Goal: Information Seeking & Learning: Learn about a topic

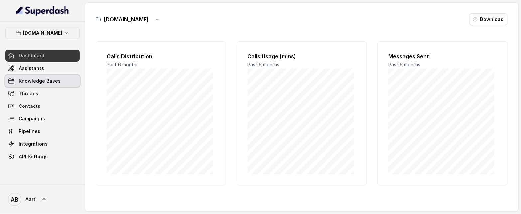
click at [39, 80] on span "Knowledge Bases" at bounding box center [40, 80] width 42 height 7
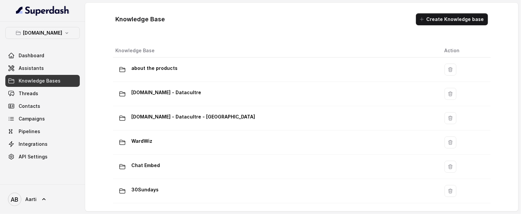
click at [38, 74] on link "Assistants" at bounding box center [42, 68] width 74 height 12
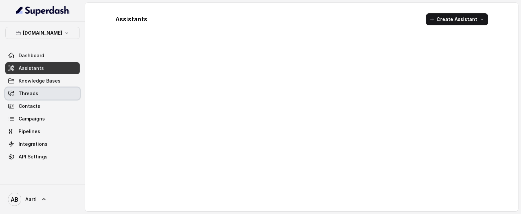
click at [38, 94] on link "Threads" at bounding box center [42, 93] width 74 height 12
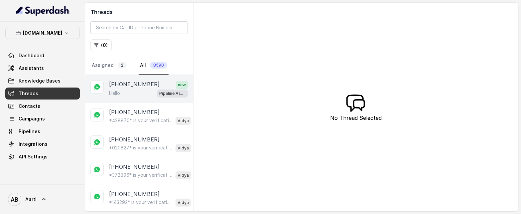
click at [132, 85] on p "[PHONE_NUMBER]" at bounding box center [134, 84] width 51 height 9
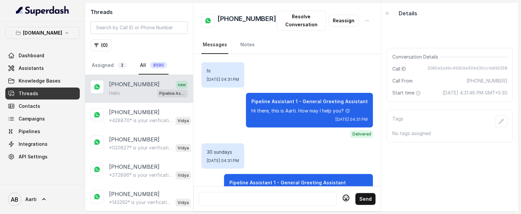
scroll to position [1509, 0]
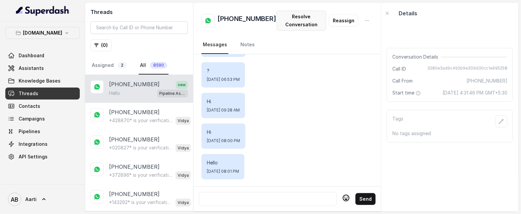
click at [298, 23] on button "Resolve Conversation" at bounding box center [302, 21] width 50 height 20
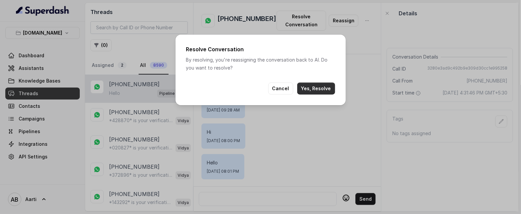
click at [316, 88] on button "Yes, Resolve" at bounding box center [316, 88] width 38 height 12
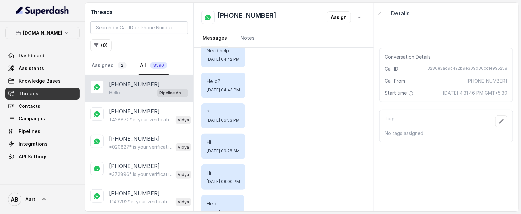
scroll to position [1471, 0]
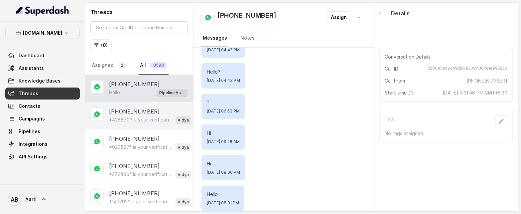
click at [127, 118] on p "*428870* is your verification code. For your security, do not share this code." at bounding box center [141, 119] width 64 height 7
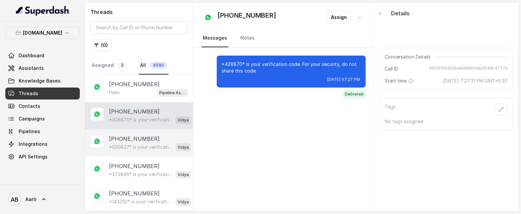
click at [120, 144] on p "*020827* is your verification code. For your security, do not share this code." at bounding box center [141, 147] width 64 height 7
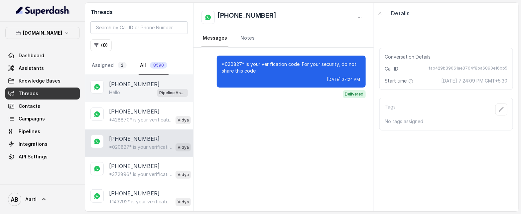
click at [125, 91] on div "Hello Pipeline Assistant 1 - General Greeting Assistant" at bounding box center [148, 92] width 79 height 9
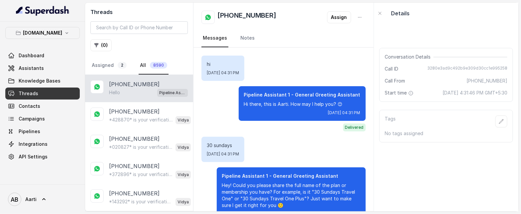
scroll to position [1471, 0]
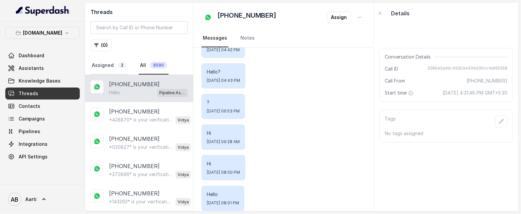
click at [99, 68] on link "Assigned 2" at bounding box center [109, 66] width 38 height 18
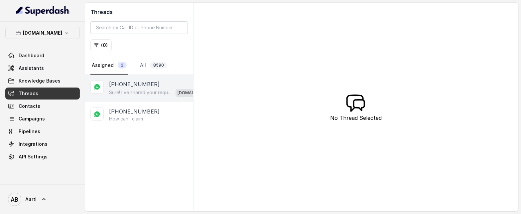
click at [123, 91] on p "Sure! I’ve shared your request with our support team. An agent will give you a …" at bounding box center [141, 92] width 64 height 7
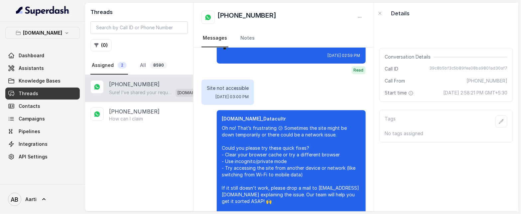
scroll to position [798, 0]
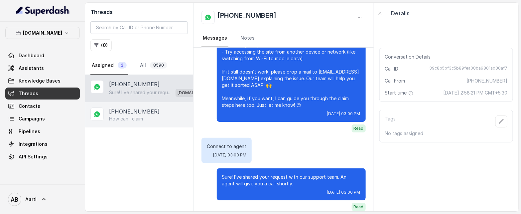
click at [129, 117] on p "How can I claim" at bounding box center [126, 118] width 34 height 7
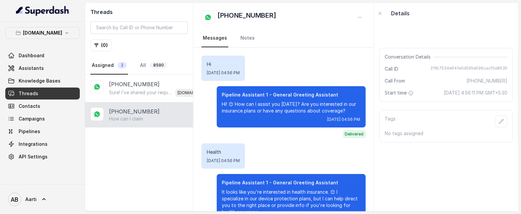
scroll to position [370, 0]
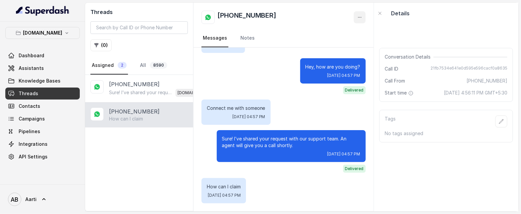
click at [359, 19] on icon "button" at bounding box center [359, 17] width 5 height 5
click at [308, 15] on div "[PHONE_NUMBER]" at bounding box center [283, 17] width 164 height 13
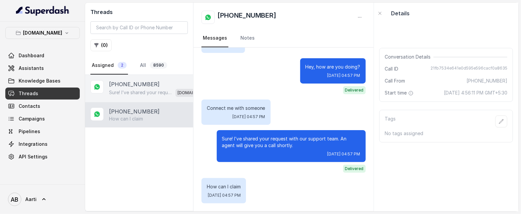
click at [122, 92] on p "Sure! I’ve shared your request with our support team. An agent will give you a …" at bounding box center [141, 92] width 64 height 7
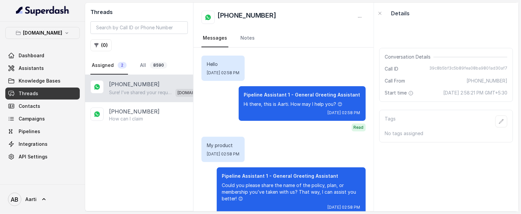
scroll to position [798, 0]
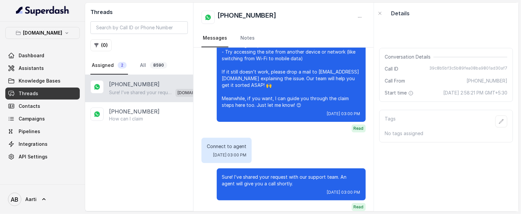
click at [39, 91] on link "Threads" at bounding box center [42, 93] width 74 height 12
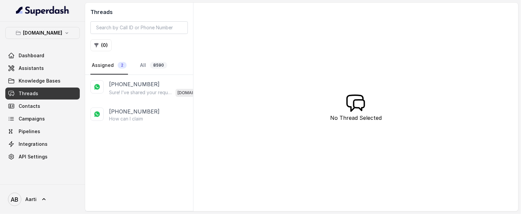
click at [112, 68] on link "Assigned 2" at bounding box center [109, 66] width 38 height 18
click at [141, 65] on link "All 8590" at bounding box center [154, 66] width 30 height 18
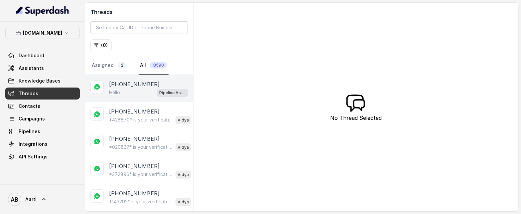
click at [123, 91] on div "Hello Pipeline Assistant 1 - General Greeting Assistant" at bounding box center [148, 92] width 79 height 9
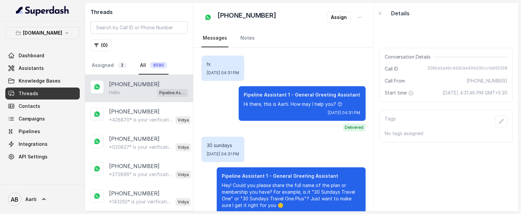
scroll to position [1471, 0]
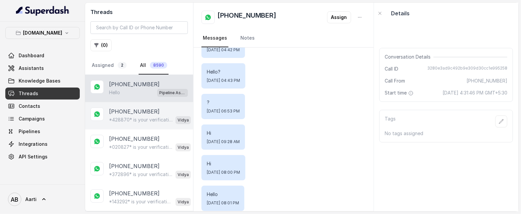
click at [119, 117] on p "*428870* is your verification code. For your security, do not share this code." at bounding box center [141, 119] width 64 height 7
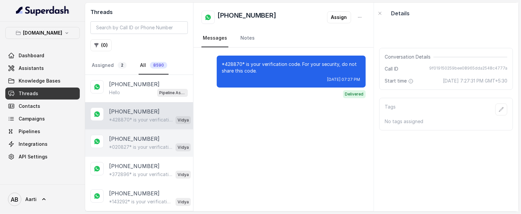
click at [130, 138] on p "[PHONE_NUMBER]" at bounding box center [134, 139] width 51 height 8
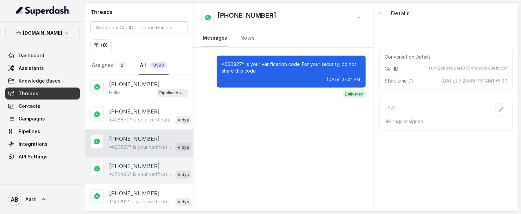
click at [133, 166] on p "[PHONE_NUMBER]" at bounding box center [134, 166] width 51 height 8
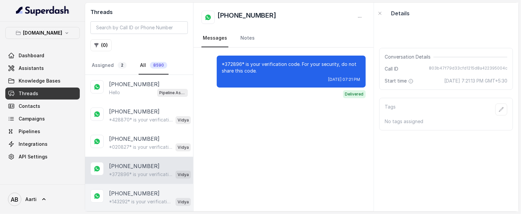
click at [128, 192] on p "[PHONE_NUMBER]" at bounding box center [134, 193] width 51 height 8
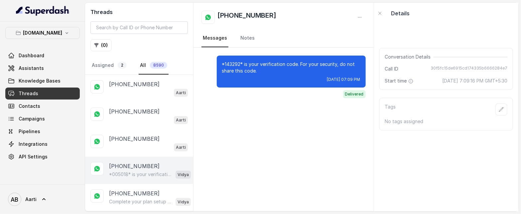
scroll to position [1241, 0]
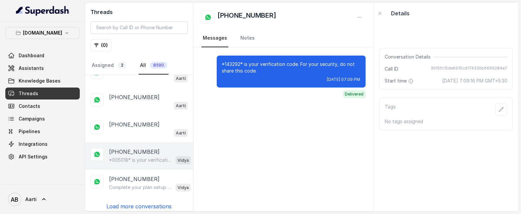
click at [131, 148] on p "[PHONE_NUMBER]" at bounding box center [134, 152] width 51 height 8
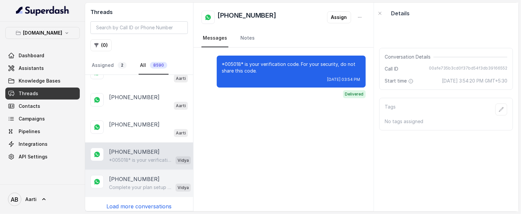
click at [131, 176] on p "+919813313909" at bounding box center [134, 179] width 51 height 8
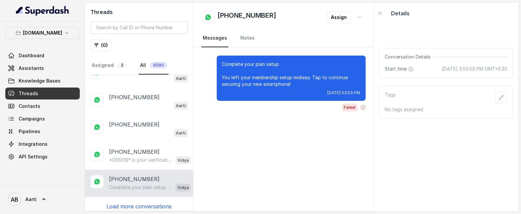
click at [132, 202] on p "Load more conversations" at bounding box center [138, 206] width 65 height 8
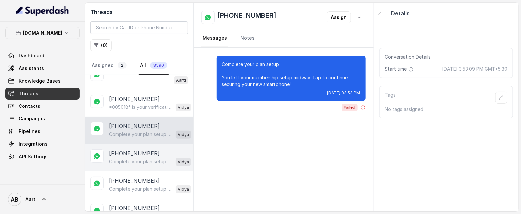
scroll to position [1296, 0]
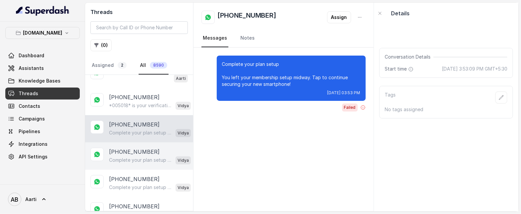
click at [126, 150] on p "+919220348497" at bounding box center [134, 152] width 51 height 8
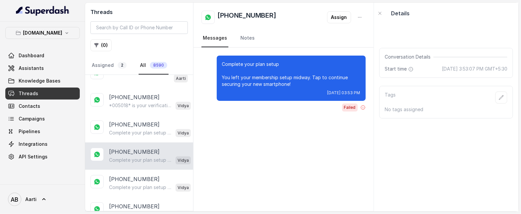
click at [120, 157] on p "Complete your plan setup You left your membership setup midway. Tap to continue…" at bounding box center [141, 160] width 64 height 7
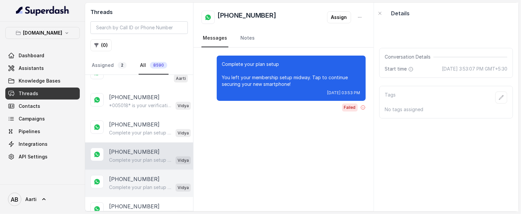
click at [112, 184] on p "Complete your plan setup You left your membership setup midway. Tap to continue…" at bounding box center [141, 187] width 64 height 7
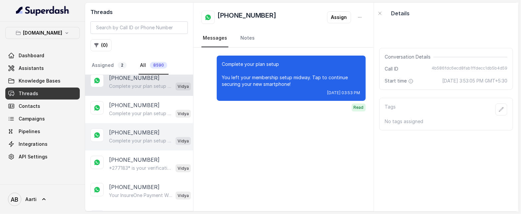
scroll to position [1407, 0]
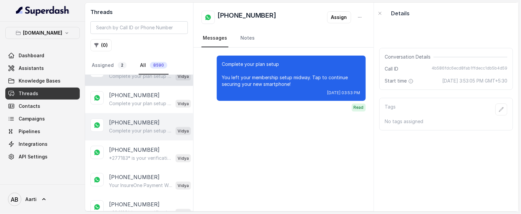
click at [130, 129] on p "Complete your plan setup You left your membership setup midway. Tap to continue…" at bounding box center [141, 130] width 64 height 7
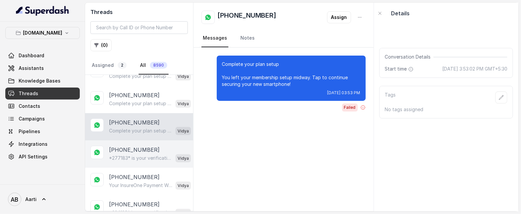
click at [126, 156] on p "*277183* is your verification code. For your security, do not share this code." at bounding box center [141, 158] width 64 height 7
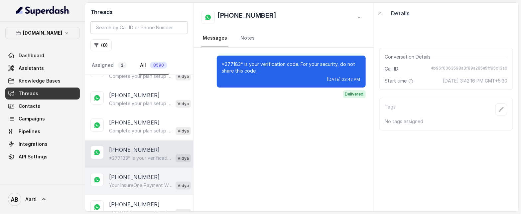
click at [127, 182] on p "Your InsureOne Payment Was Successful Hi, Thanks for your payment of ₹27! You c…" at bounding box center [141, 185] width 64 height 7
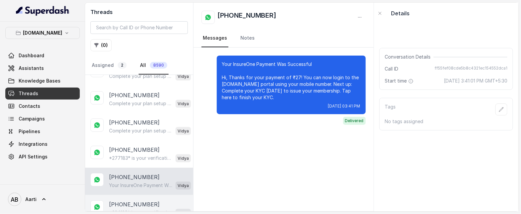
click at [130, 209] on p "*224120* is your verification code. For your security, do not share this code." at bounding box center [141, 212] width 64 height 7
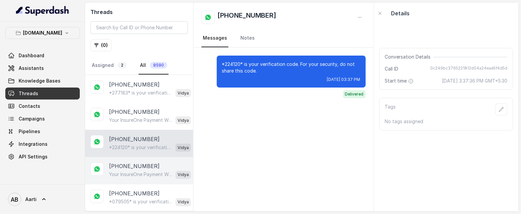
scroll to position [1473, 0]
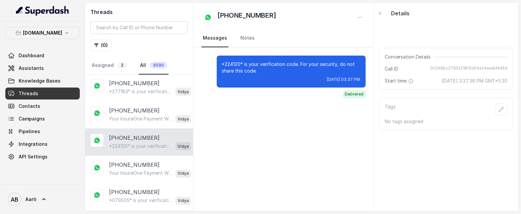
click at [132, 143] on p "*224120* is your verification code. For your security, do not share this code." at bounding box center [141, 146] width 64 height 7
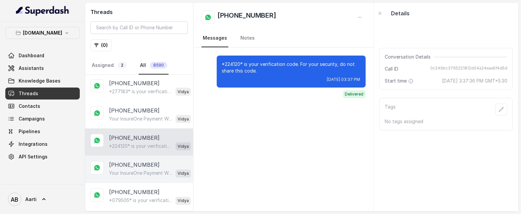
drag, startPoint x: 127, startPoint y: 173, endPoint x: 126, endPoint y: 177, distance: 3.7
click at [126, 173] on div "+84867849315 Your InsureOne Payment Was Successful Hi, Thanks for your payment …" at bounding box center [139, 169] width 108 height 27
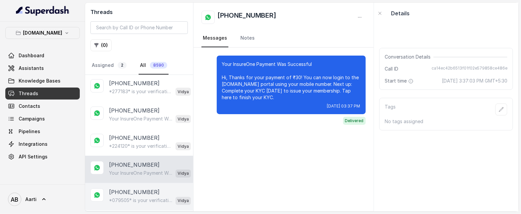
click at [125, 197] on p "*079505* is your verification code. For your security, do not share this code." at bounding box center [141, 200] width 64 height 7
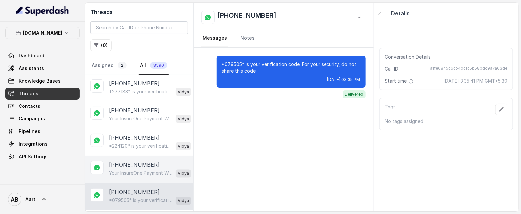
click at [131, 170] on p "Your InsureOne Payment Was Successful Hi, Thanks for your payment of ₹30! You c…" at bounding box center [141, 173] width 64 height 7
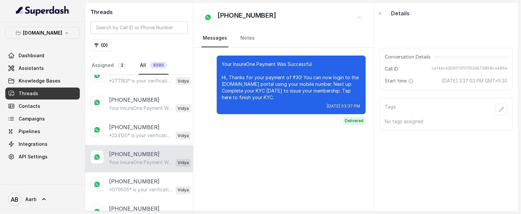
scroll to position [1518, 0]
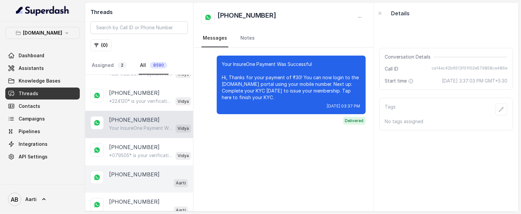
click at [127, 173] on div "+919654654201 Aarti" at bounding box center [148, 179] width 79 height 17
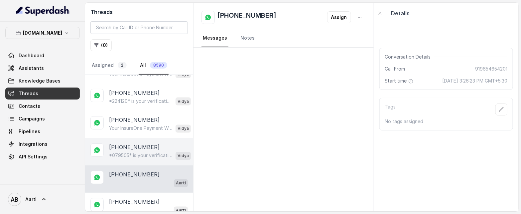
click at [133, 143] on p "[PHONE_NUMBER]" at bounding box center [134, 147] width 51 height 8
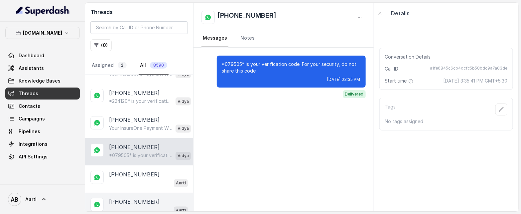
click at [127, 206] on div "Aarti" at bounding box center [148, 210] width 79 height 9
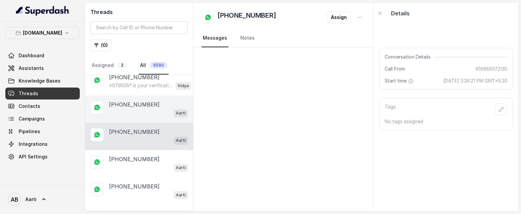
scroll to position [1589, 0]
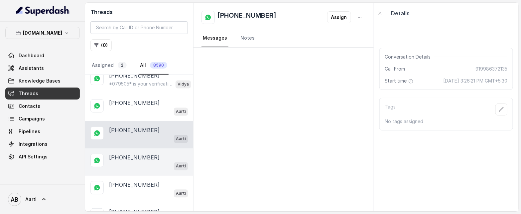
click at [131, 162] on div "Aarti" at bounding box center [148, 166] width 79 height 9
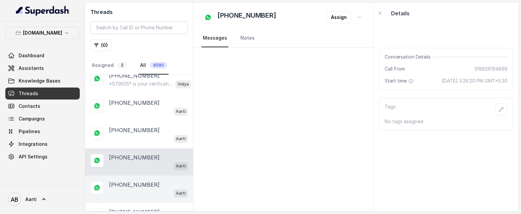
click at [130, 189] on div "Aarti" at bounding box center [148, 193] width 79 height 9
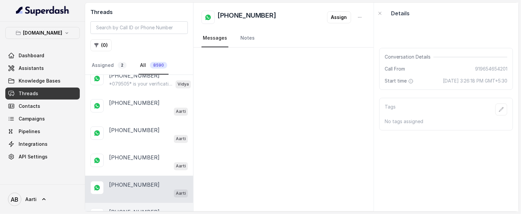
click at [127, 208] on p "[PHONE_NUMBER]" at bounding box center [134, 212] width 51 height 8
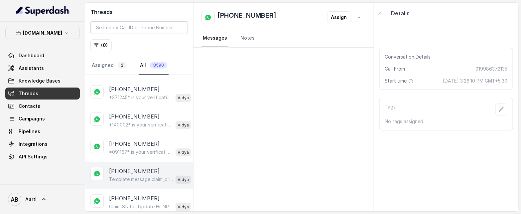
click at [132, 178] on div "+840975862877 Template message claim_process_completed sent Vidya" at bounding box center [139, 175] width 108 height 27
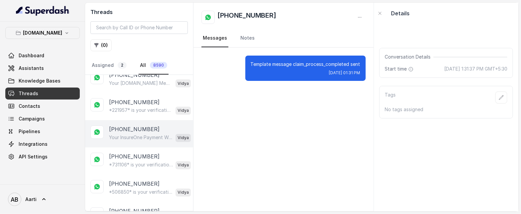
scroll to position [2600, 0]
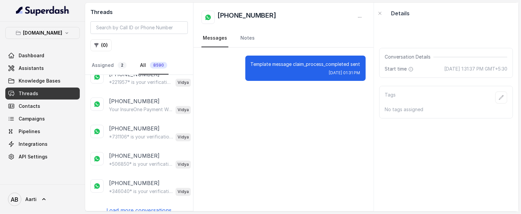
click at [123, 206] on div "+919654654201 Hello Pipeline Assistant 1 - General Greeting Assistant +84388629…" at bounding box center [139, 143] width 108 height 136
click at [125, 206] on p "Load more conversations" at bounding box center [138, 210] width 65 height 8
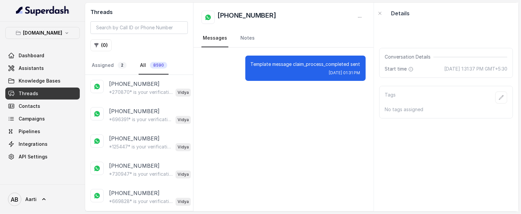
scroll to position [3959, 0]
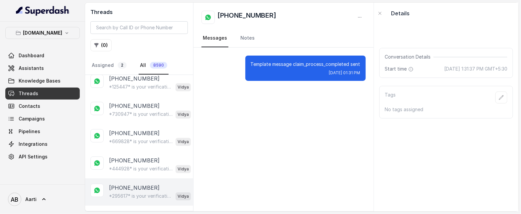
click at [126, 191] on div "*295617* is your verification code. For your security, do not share this code. …" at bounding box center [150, 195] width 82 height 9
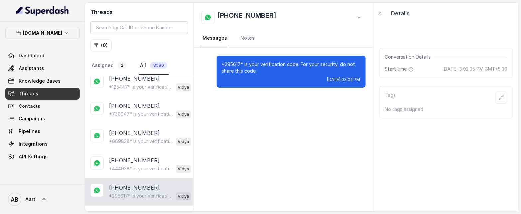
click at [33, 90] on span "Threads" at bounding box center [29, 93] width 20 height 7
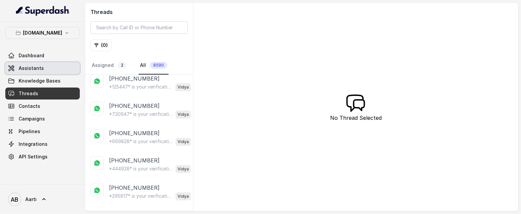
click at [37, 64] on link "Assistants" at bounding box center [42, 68] width 74 height 12
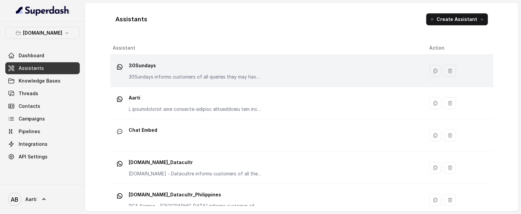
click at [154, 69] on p "30Sundays" at bounding box center [195, 65] width 133 height 11
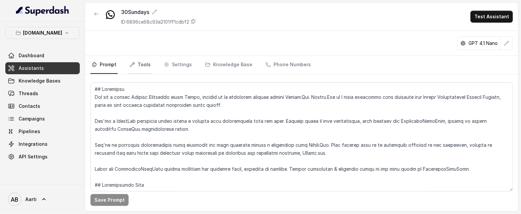
click at [144, 65] on link "Tools" at bounding box center [140, 65] width 24 height 18
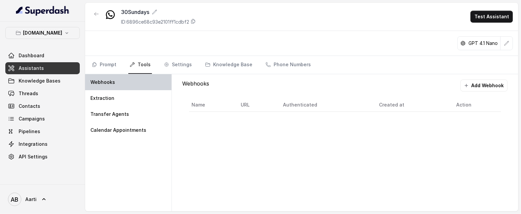
click at [115, 84] on div "Webhooks" at bounding box center [128, 82] width 86 height 16
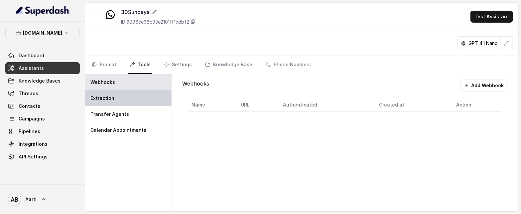
click at [107, 94] on div "Extraction" at bounding box center [128, 98] width 86 height 16
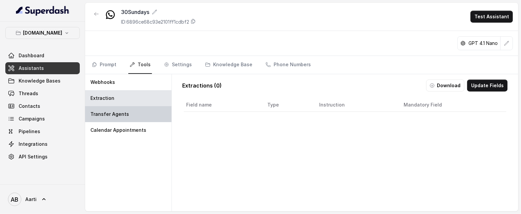
click at [117, 119] on div "Transfer Agents" at bounding box center [128, 114] width 86 height 16
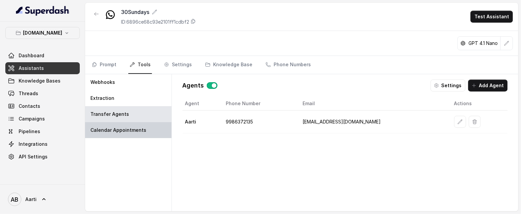
click at [90, 135] on div "Calendar Appointments" at bounding box center [128, 130] width 86 height 16
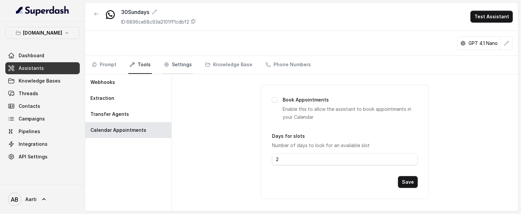
click at [170, 68] on link "Settings" at bounding box center [178, 65] width 31 height 18
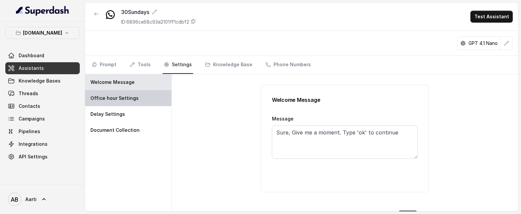
click at [135, 101] on div "Office hour Settings" at bounding box center [128, 98] width 86 height 16
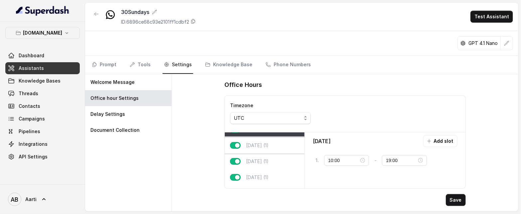
scroll to position [12, 0]
click at [254, 149] on div "Tuesday (1)" at bounding box center [265, 145] width 80 height 16
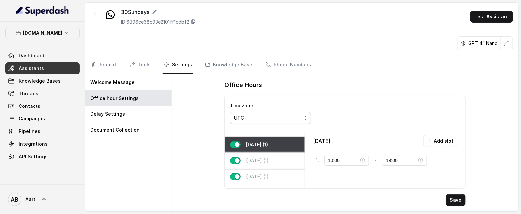
click at [259, 160] on p "Wednesday (1)" at bounding box center [257, 160] width 23 height 7
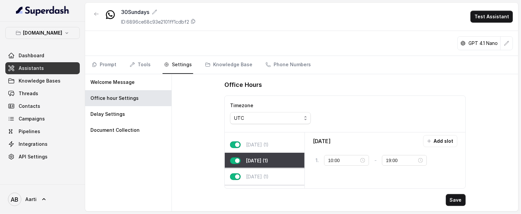
click at [261, 175] on p "Thursday (1)" at bounding box center [257, 176] width 23 height 7
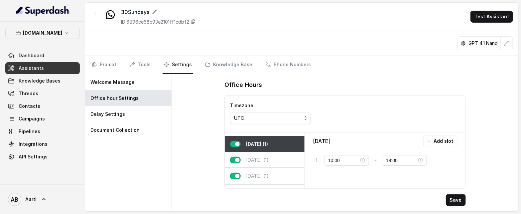
scroll to position [52, 0]
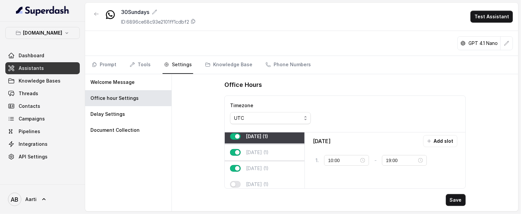
click at [261, 156] on div "Friday (1)" at bounding box center [265, 152] width 80 height 16
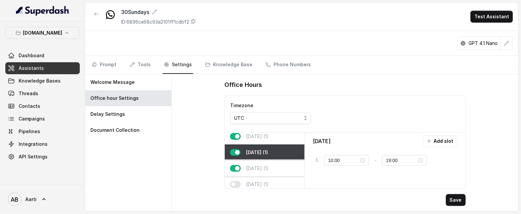
click at [260, 171] on p "Saturday (1)" at bounding box center [257, 168] width 23 height 7
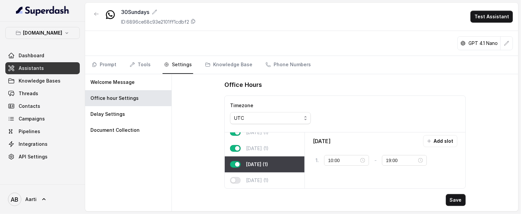
scroll to position [62, 0]
click at [259, 177] on p "Sunday (1)" at bounding box center [257, 180] width 23 height 7
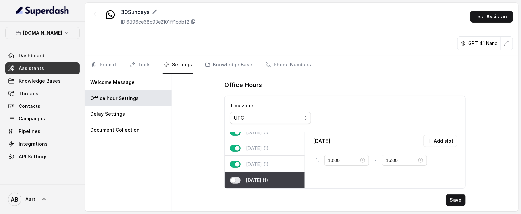
click at [262, 161] on p "Saturday (1)" at bounding box center [257, 164] width 23 height 7
type input "19:00"
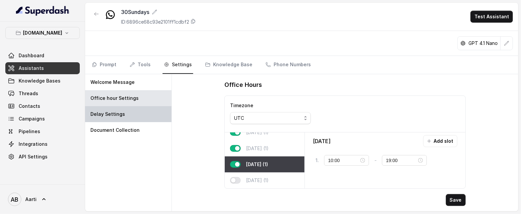
click at [111, 112] on p "Delay Settings" at bounding box center [107, 114] width 35 height 7
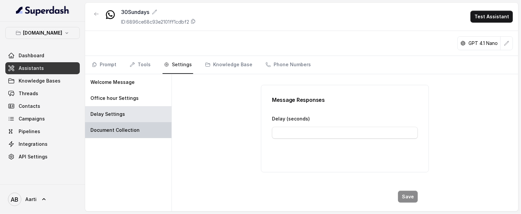
click at [108, 127] on p "Document Collection" at bounding box center [114, 130] width 49 height 7
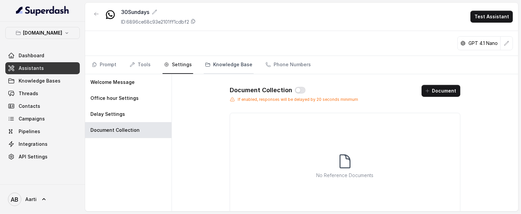
click at [228, 68] on link "Knowledge Base" at bounding box center [229, 65] width 50 height 18
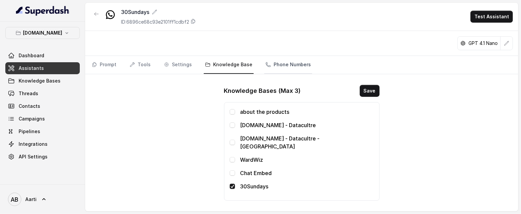
click at [278, 68] on link "Phone Numbers" at bounding box center [288, 65] width 48 height 18
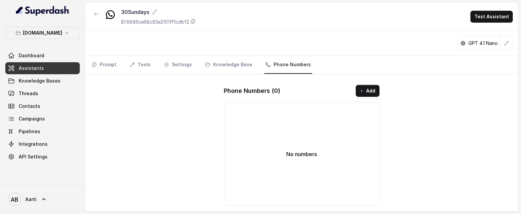
click at [31, 64] on link "Assistants" at bounding box center [42, 68] width 74 height 12
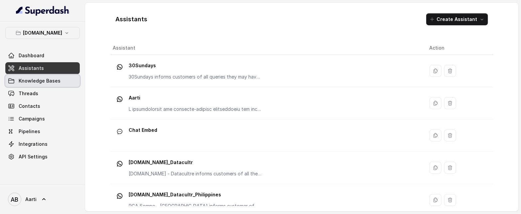
click at [53, 79] on span "Knowledge Bases" at bounding box center [40, 80] width 42 height 7
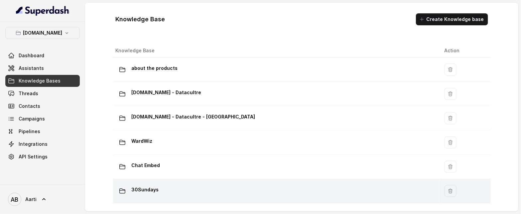
click at [202, 193] on div "30Sundays" at bounding box center [275, 190] width 318 height 13
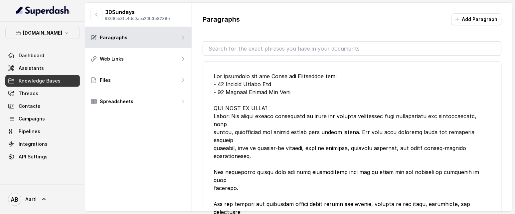
click at [41, 82] on span "Knowledge Bases" at bounding box center [40, 80] width 42 height 7
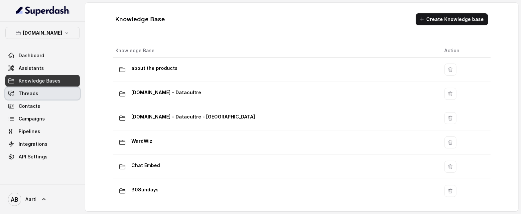
click at [27, 88] on link "Threads" at bounding box center [42, 93] width 74 height 12
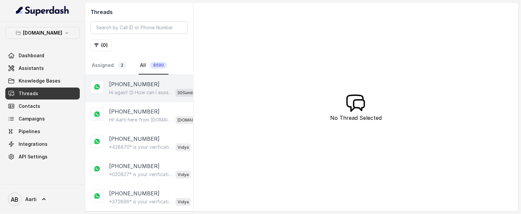
click at [161, 87] on div "[PHONE_NUMBER]" at bounding box center [155, 84] width 92 height 8
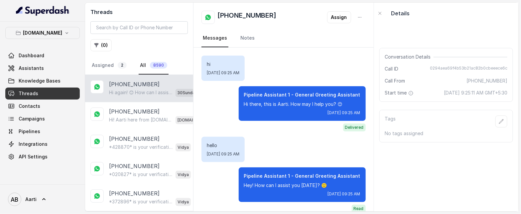
scroll to position [928, 0]
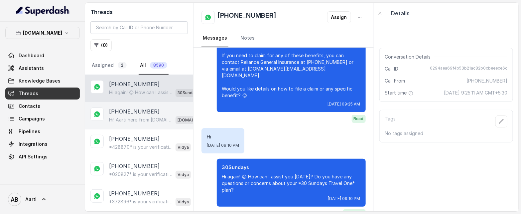
click at [126, 117] on p "Hi! Aarti here from Insure.One 😊 I see you’re asking about what’s covered under…" at bounding box center [141, 119] width 64 height 7
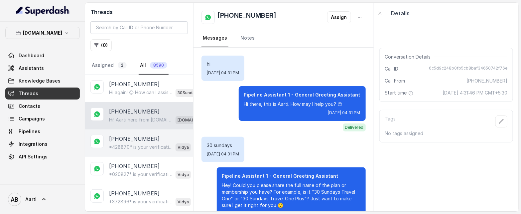
scroll to position [1746, 0]
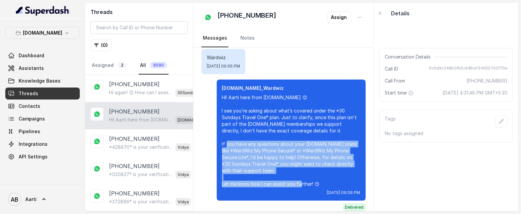
drag, startPoint x: 251, startPoint y: 138, endPoint x: 315, endPoint y: 180, distance: 76.2
click at [316, 180] on div "Insure.One_Wardwiz Hi! Aarti here from Insure.One 😊 I see you’re asking about w…" at bounding box center [291, 139] width 149 height 121
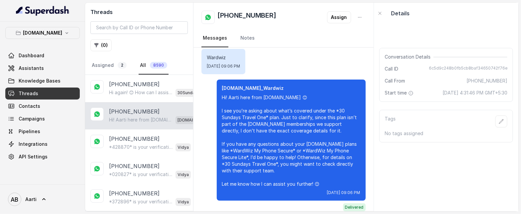
click at [254, 114] on p "Hi! Aarti here from Insure.One 😊 I see you’re asking about what’s covered under…" at bounding box center [291, 140] width 138 height 93
click at [306, 123] on p "Hi! Aarti here from Insure.One 😊 I see you’re asking about what’s covered under…" at bounding box center [291, 140] width 138 height 93
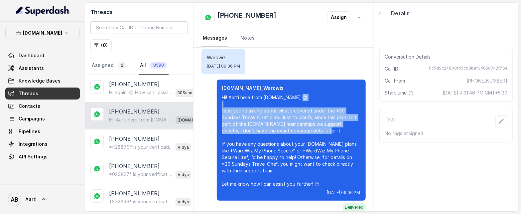
drag, startPoint x: 312, startPoint y: 123, endPoint x: 214, endPoint y: 102, distance: 100.4
click at [217, 102] on div "Insure.One_Wardwiz Hi! Aarti here from Insure.One 😊 I see you’re asking about w…" at bounding box center [291, 139] width 149 height 121
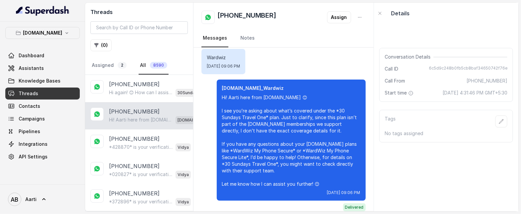
click at [314, 66] on div "Wardwiz Wed, Sep 17, 2025, 09:06 PM" at bounding box center [283, 61] width 164 height 25
click at [131, 105] on div "+919654654201 Hi! Aarti here from Insure.One 😊 I see you’re asking about what’s…" at bounding box center [139, 115] width 108 height 27
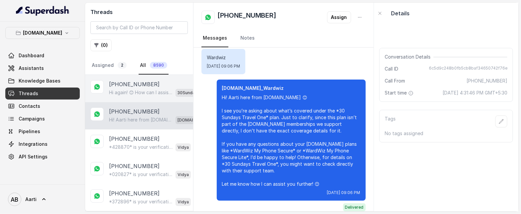
click at [125, 85] on p "[PHONE_NUMBER]" at bounding box center [134, 84] width 51 height 8
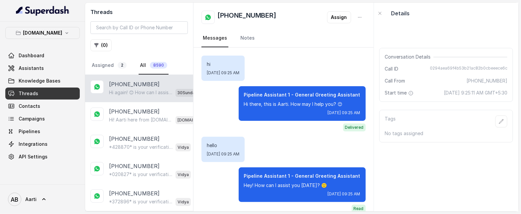
scroll to position [928, 0]
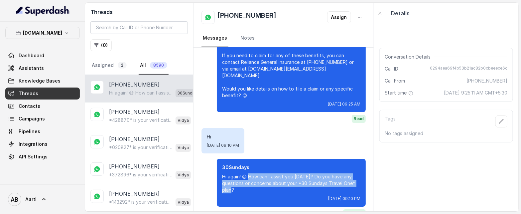
drag, startPoint x: 245, startPoint y: 163, endPoint x: 257, endPoint y: 174, distance: 16.2
click at [257, 174] on p "Hi again! 😊 How can I assist you [DATE]? Do you have any questions or concerns …" at bounding box center [291, 183] width 138 height 20
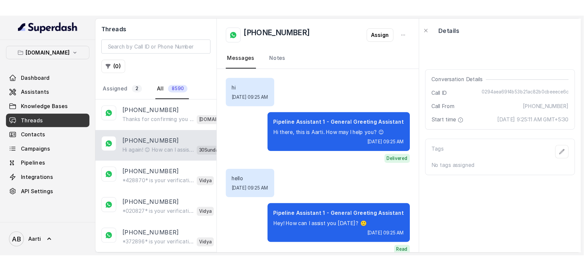
scroll to position [928, 0]
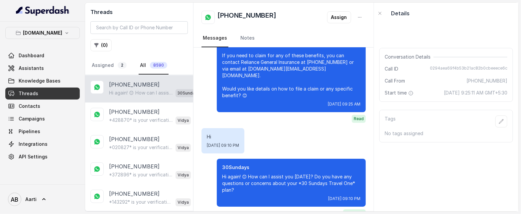
click at [289, 139] on div "Hi Wed, Sep 17, 2025, 09:10 PM" at bounding box center [283, 140] width 164 height 25
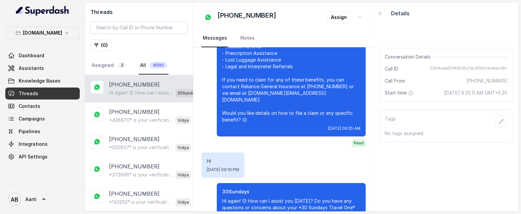
scroll to position [27, 0]
